Goal: Complete application form

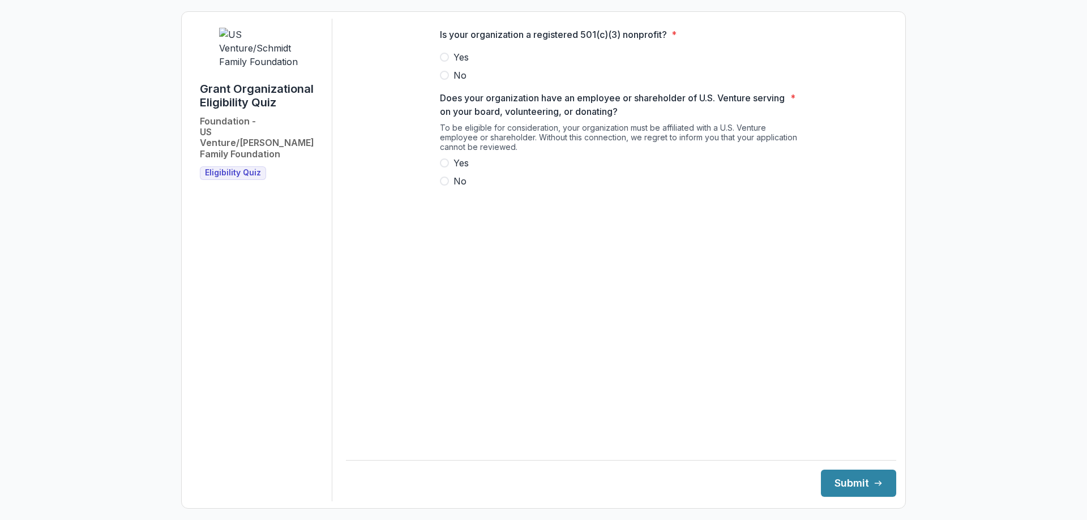
click at [445, 62] on span at bounding box center [444, 57] width 9 height 9
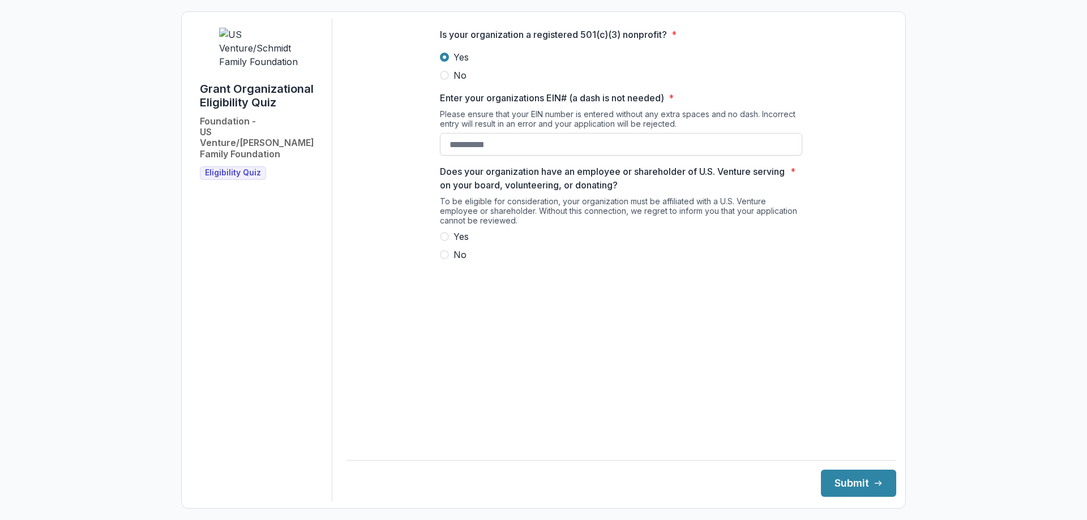
click at [472, 156] on input "Enter your organizations EIN# (a dash is not needed) *" at bounding box center [621, 144] width 362 height 23
type input "**********"
click at [450, 243] on label "Yes" at bounding box center [621, 237] width 362 height 14
click at [848, 477] on button "Submit" at bounding box center [858, 483] width 75 height 27
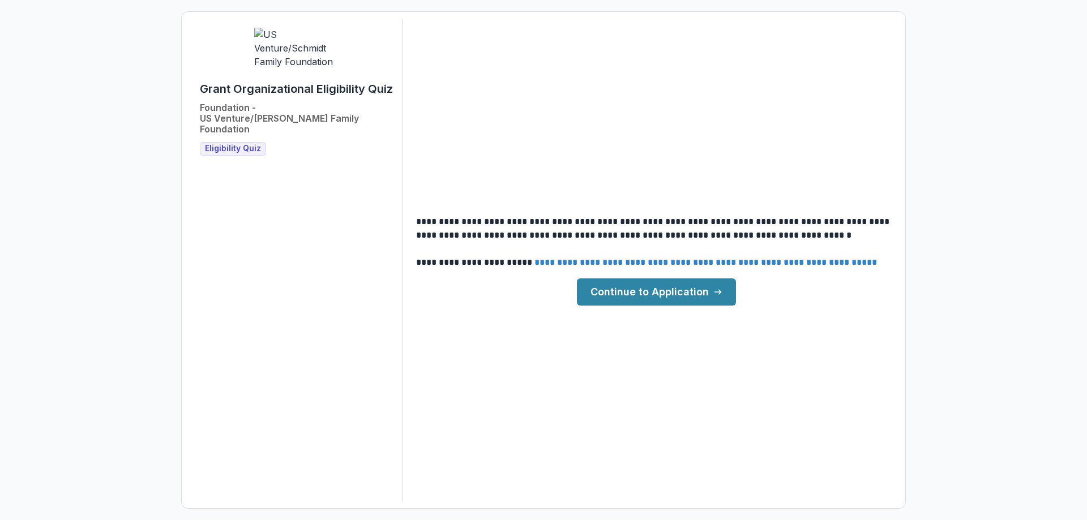
click at [622, 291] on link "Continue to Application" at bounding box center [656, 292] width 159 height 27
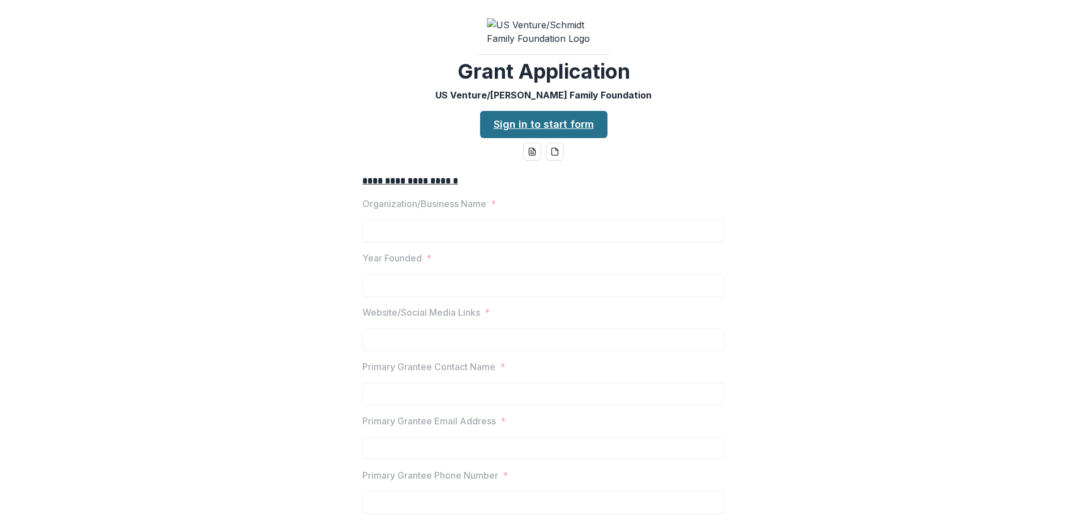
click at [546, 135] on link "Sign in to start form" at bounding box center [543, 124] width 127 height 27
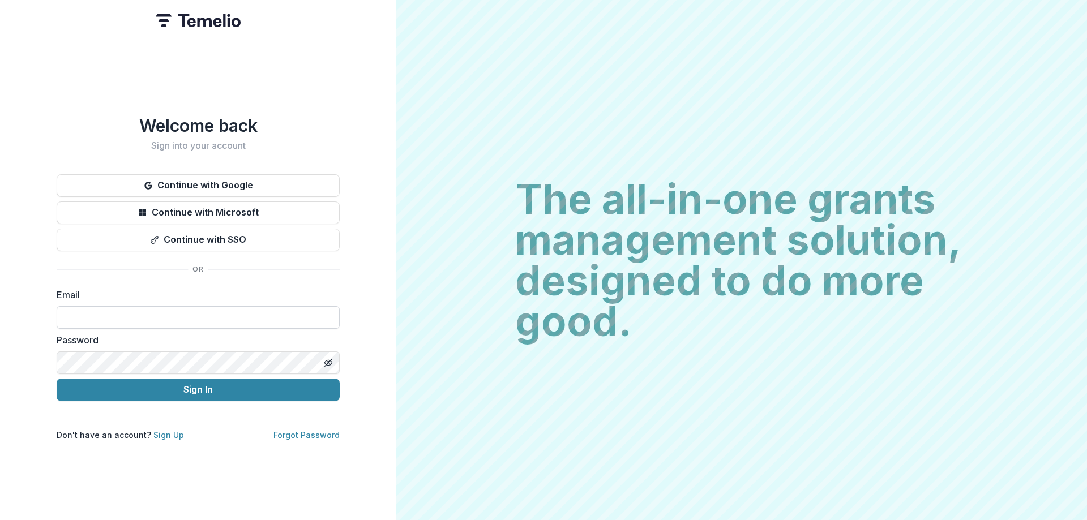
click at [185, 315] on input at bounding box center [198, 317] width 283 height 23
type input "**********"
click at [328, 358] on icon "Toggle password visibility" at bounding box center [328, 362] width 9 height 9
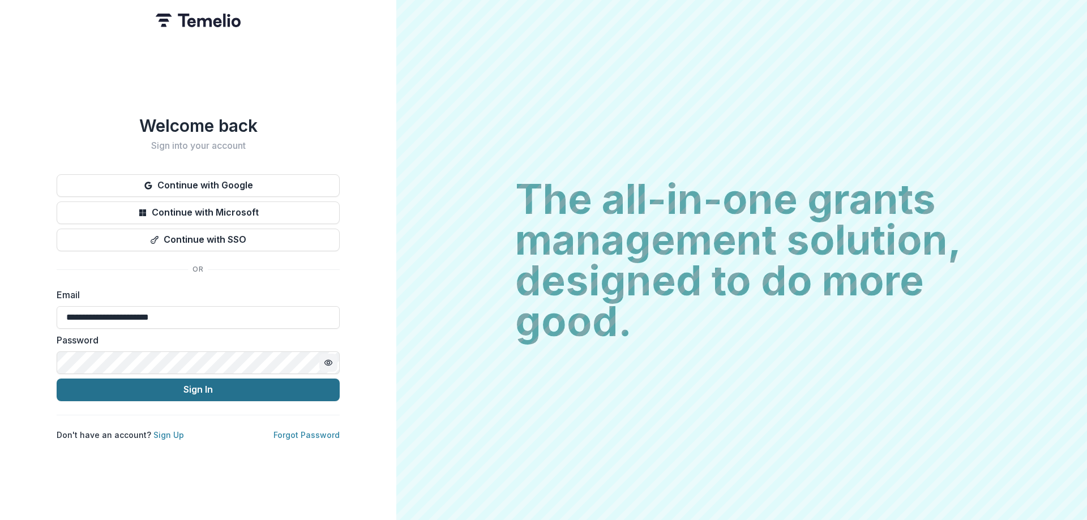
click at [263, 380] on button "Sign In" at bounding box center [198, 390] width 283 height 23
